Goal: Information Seeking & Learning: Learn about a topic

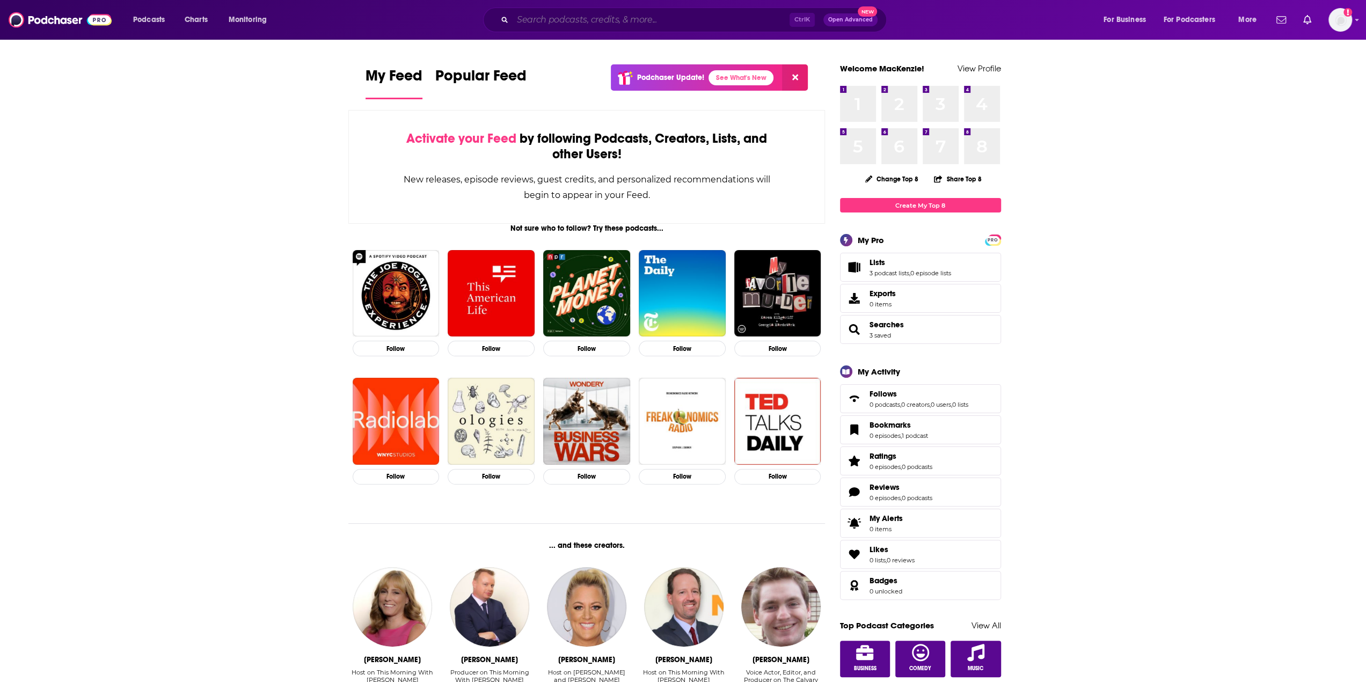
click at [572, 19] on input "Search podcasts, credits, & more..." at bounding box center [651, 19] width 277 height 17
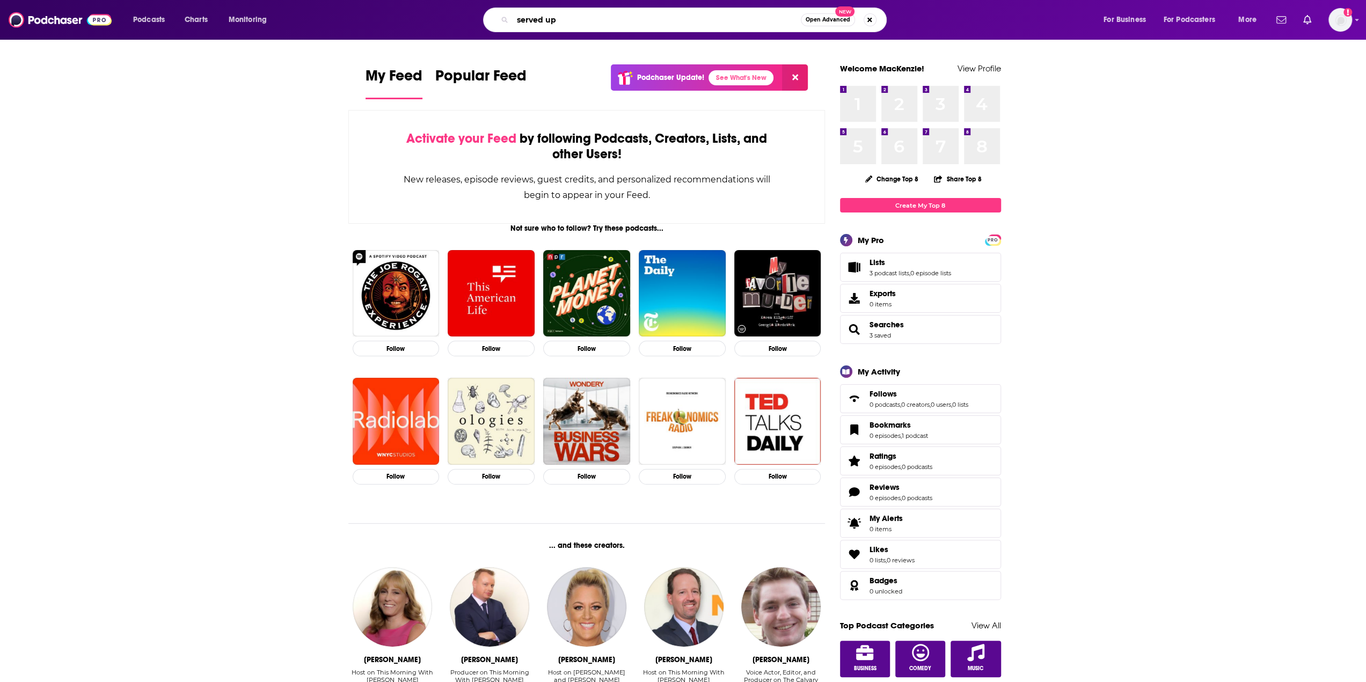
type input "served up"
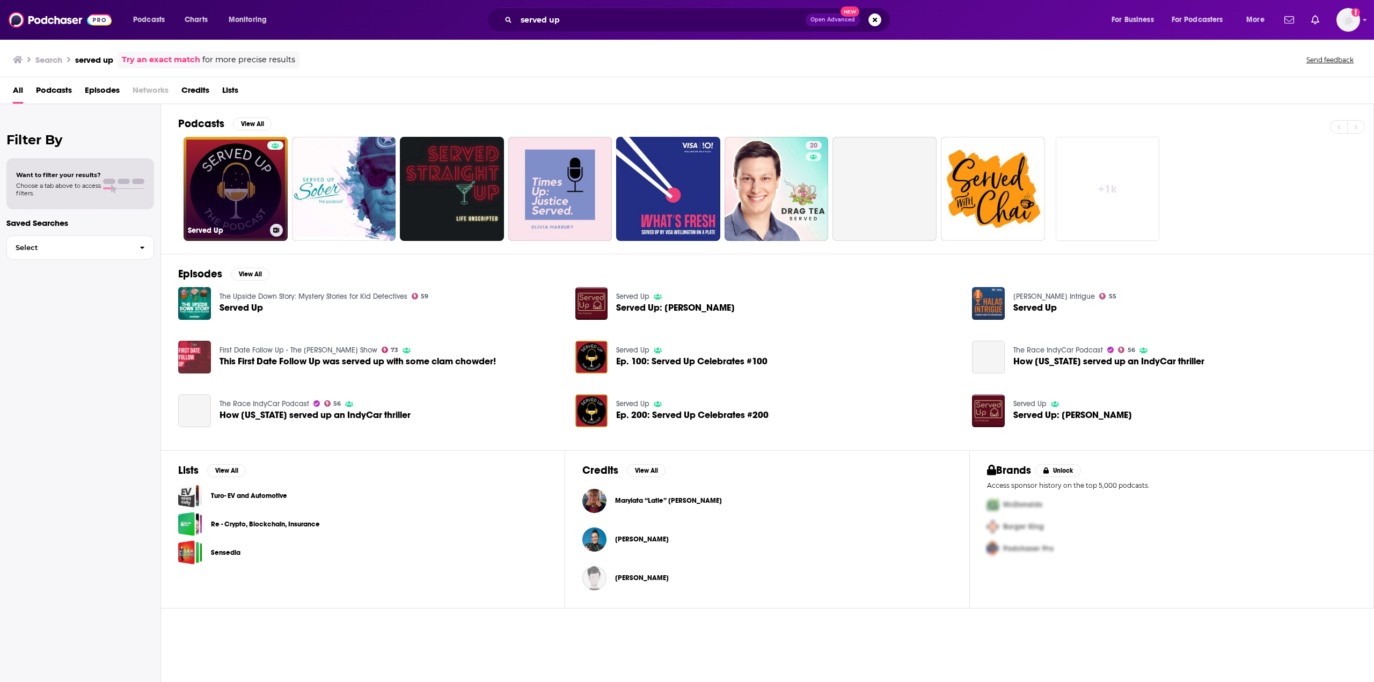
click at [228, 176] on link "Served Up" at bounding box center [236, 189] width 104 height 104
